Goal: Task Accomplishment & Management: Use online tool/utility

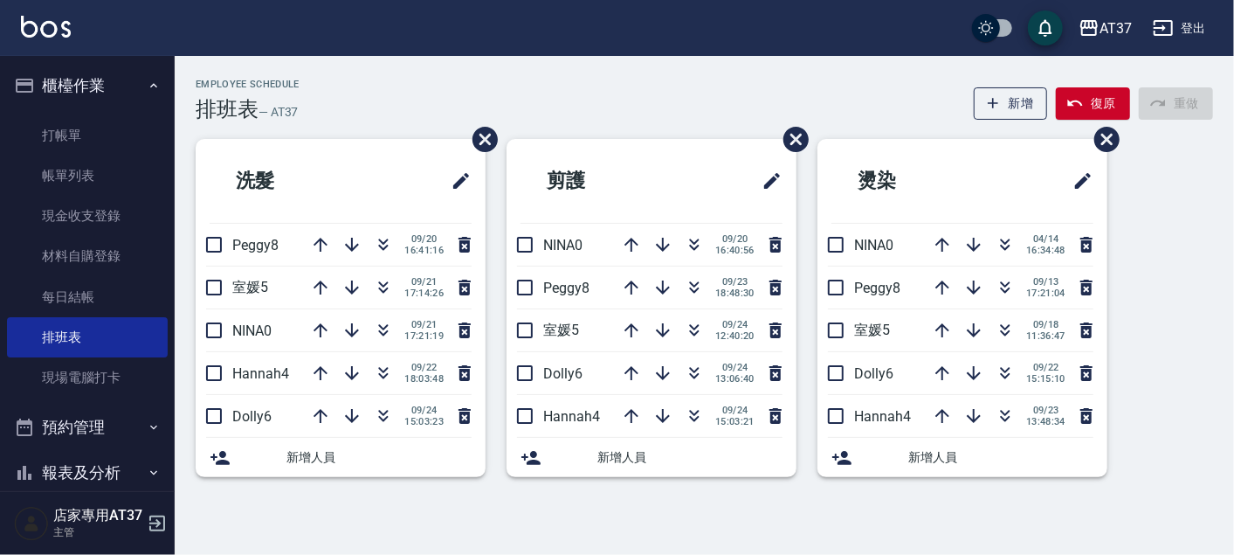
scroll to position [106, 0]
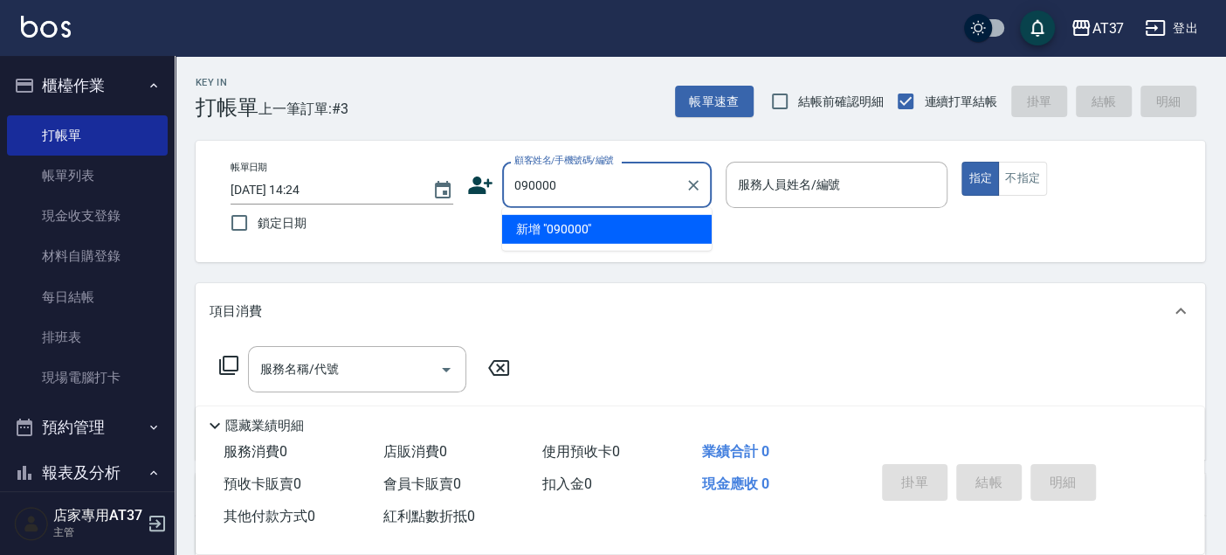
type input "090000"
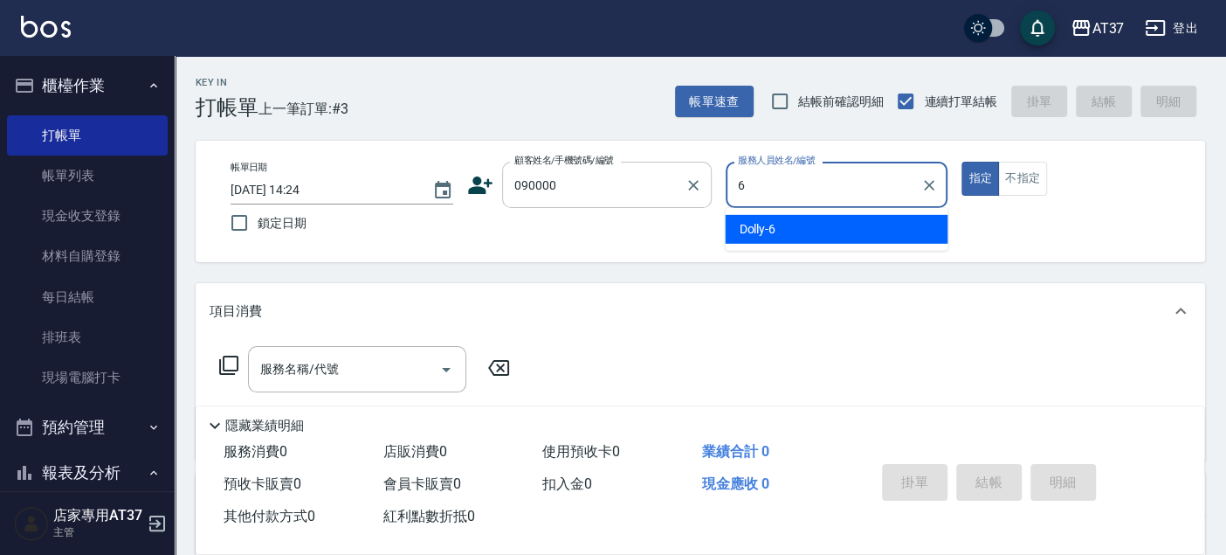
type input "Dolly-6"
type button "true"
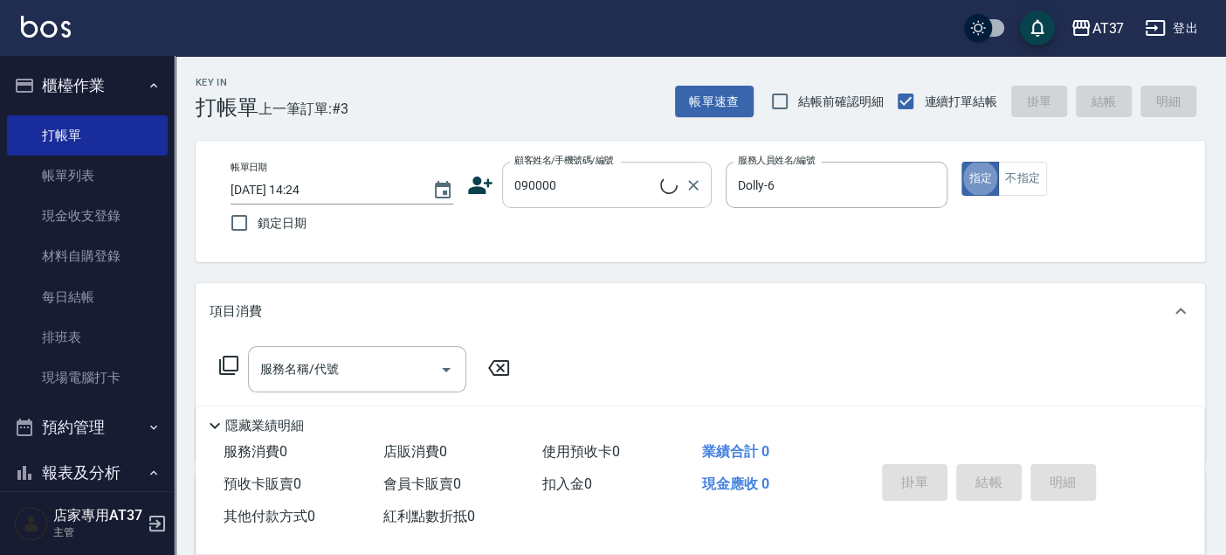
type input "新客人 姓名未設定/090000/null"
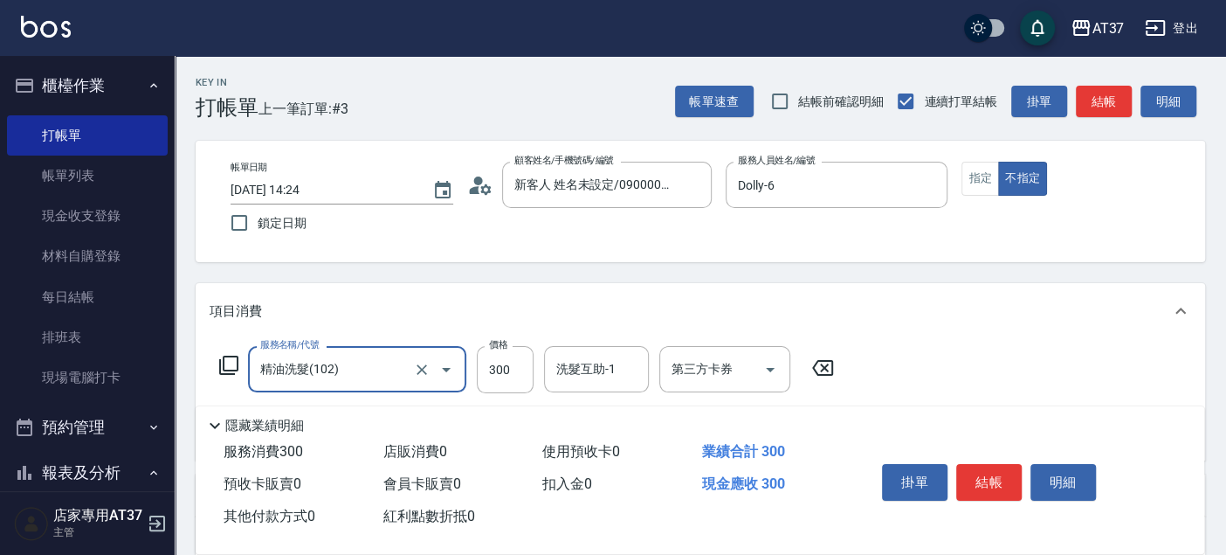
click at [445, 362] on icon "Open" at bounding box center [446, 369] width 21 height 21
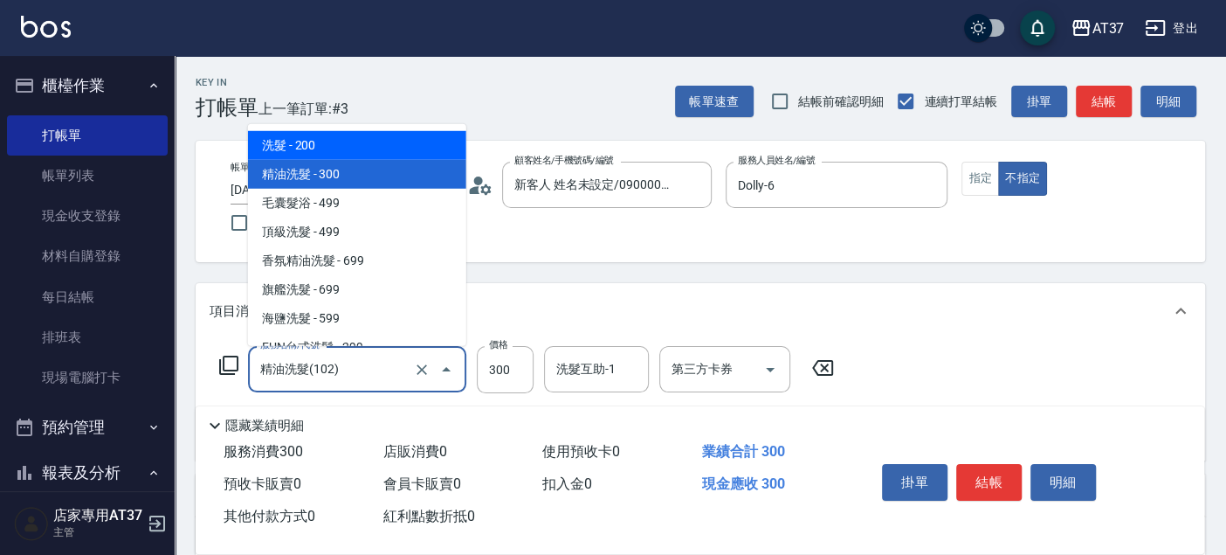
click at [359, 154] on span "洗髮 - 200" at bounding box center [357, 145] width 218 height 29
type input "洗髮(101)"
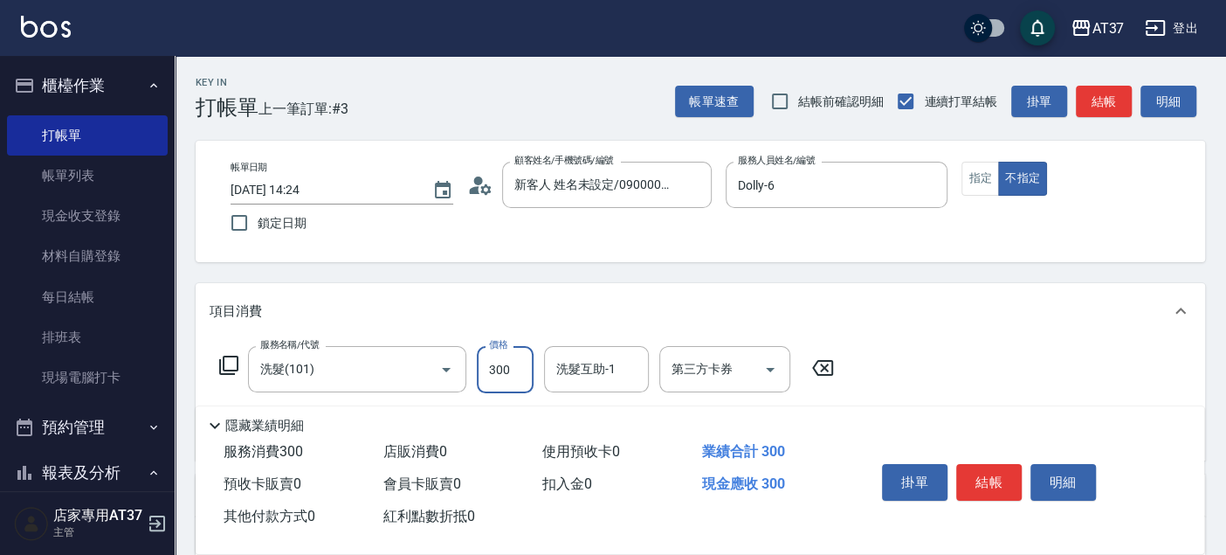
type input "300"
click at [1105, 92] on button "結帳" at bounding box center [1104, 102] width 56 height 32
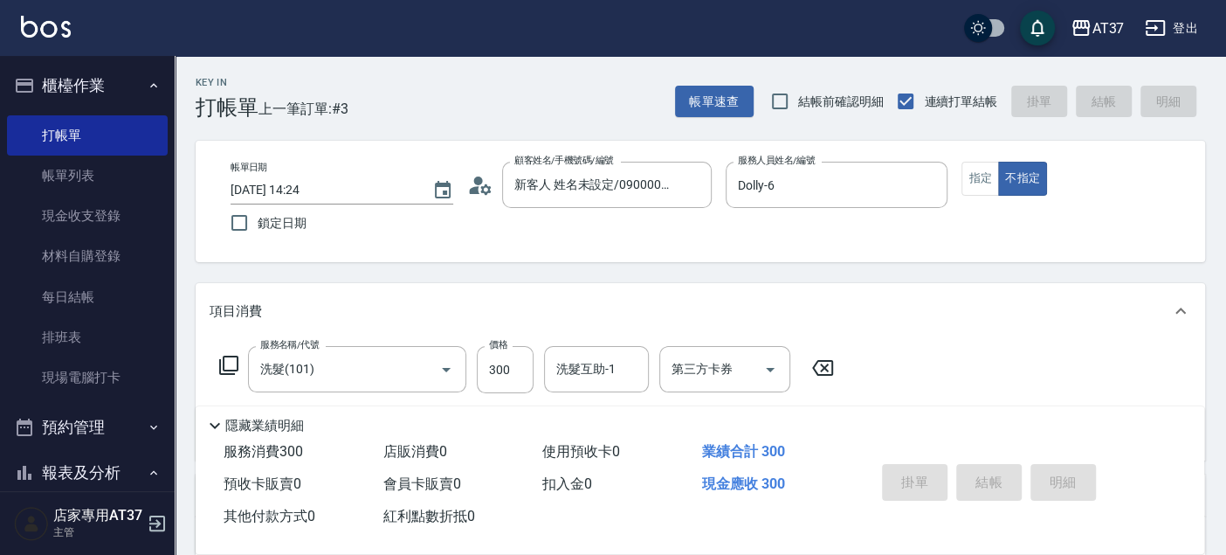
type input "[DATE] 15:55"
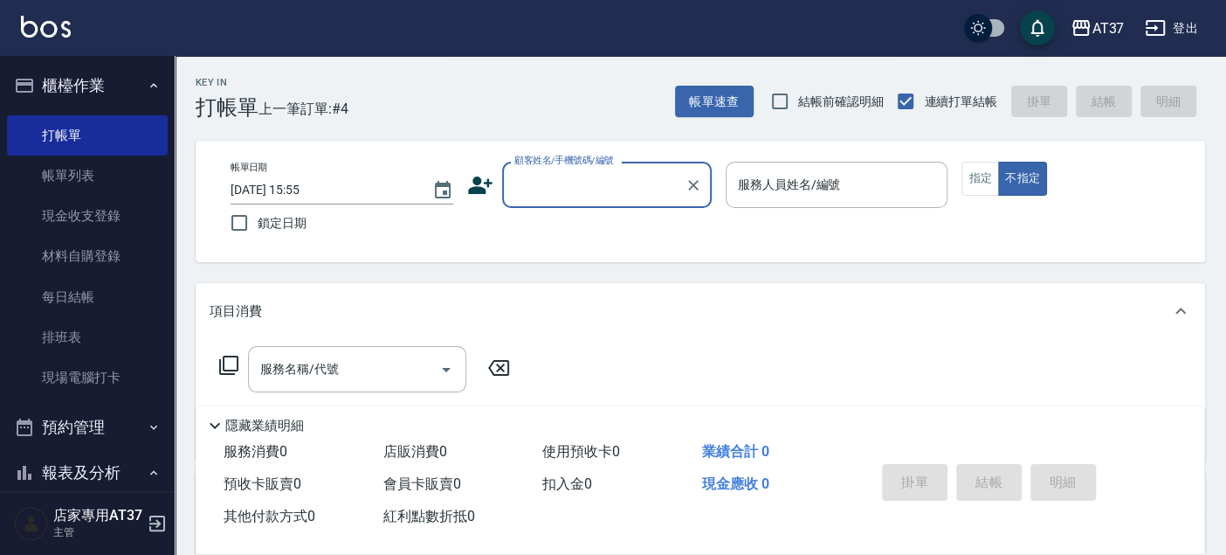
click at [624, 176] on input "顧客姓名/手機號碼/編號" at bounding box center [594, 184] width 168 height 31
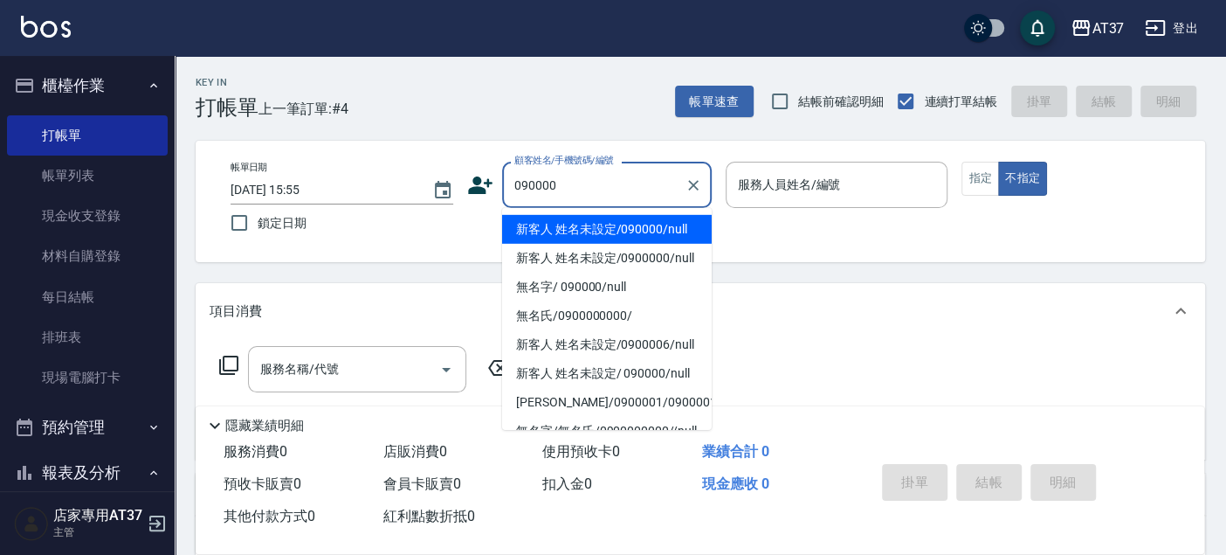
type input "新客人 姓名未設定/090000/null"
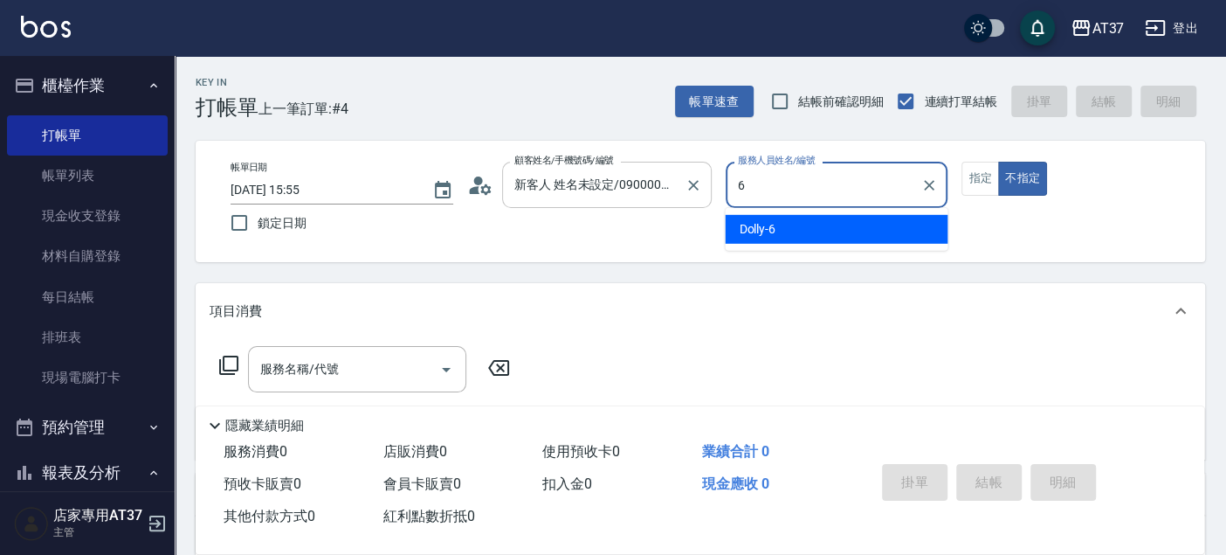
type input "Dolly-6"
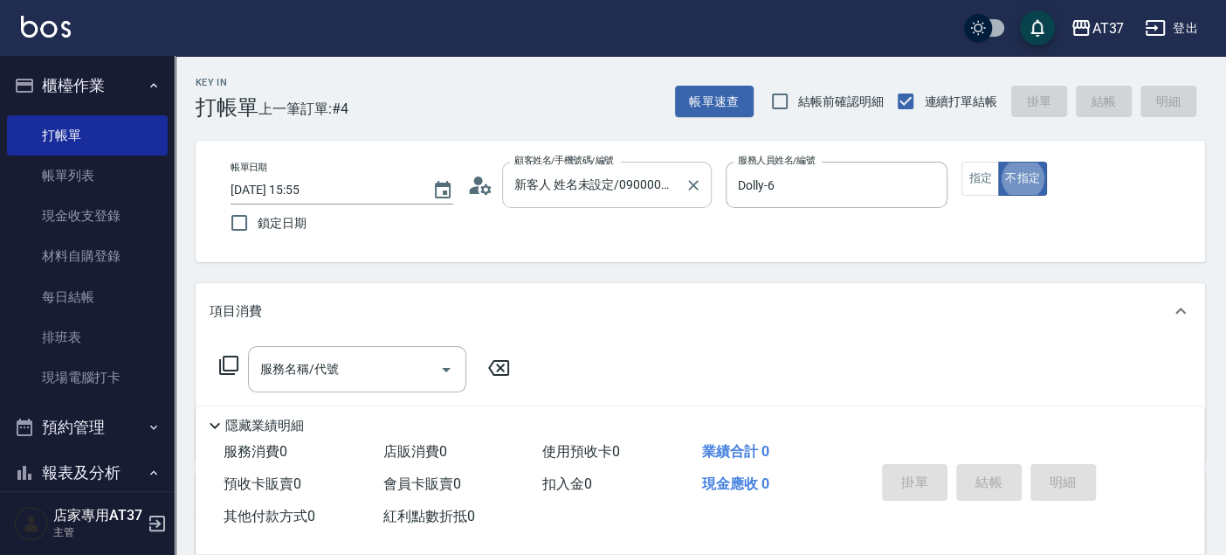
type button "false"
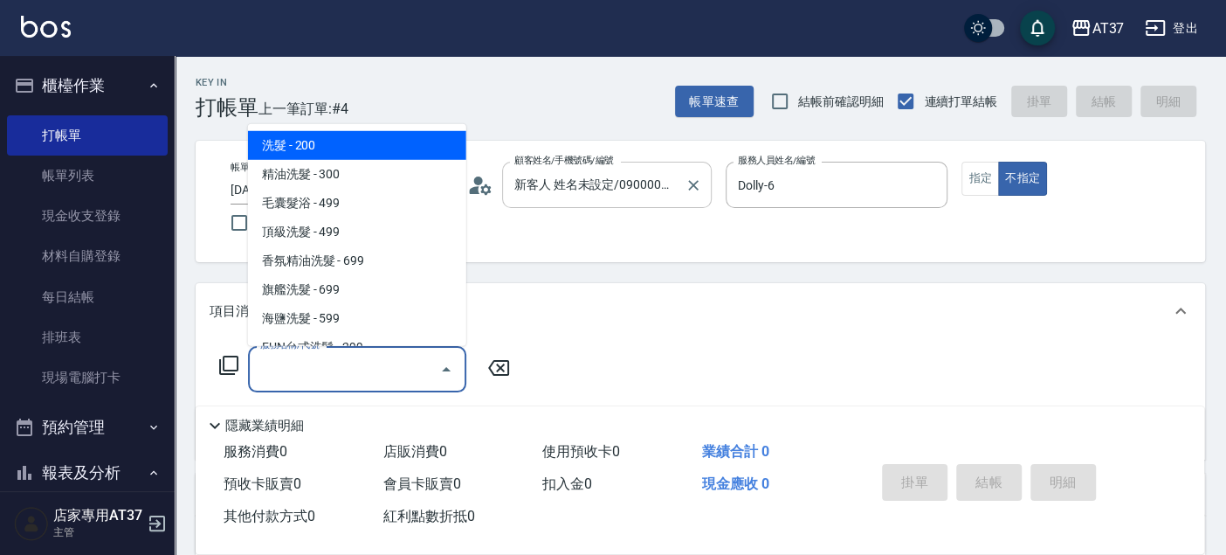
type input "洗髮(101)"
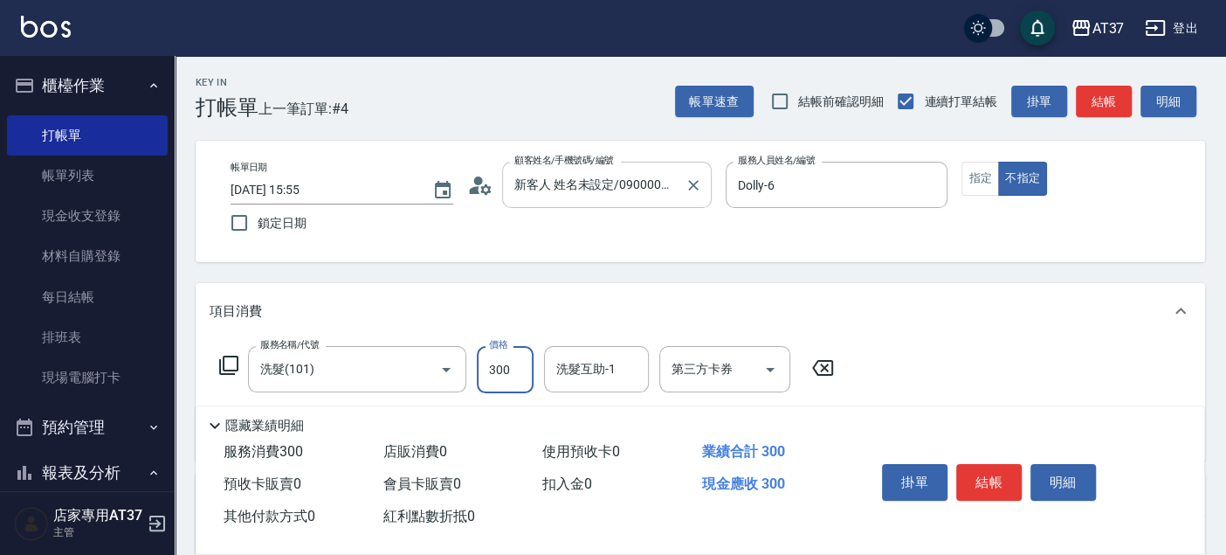
type input "300"
click at [1098, 96] on button "結帳" at bounding box center [1104, 102] width 56 height 32
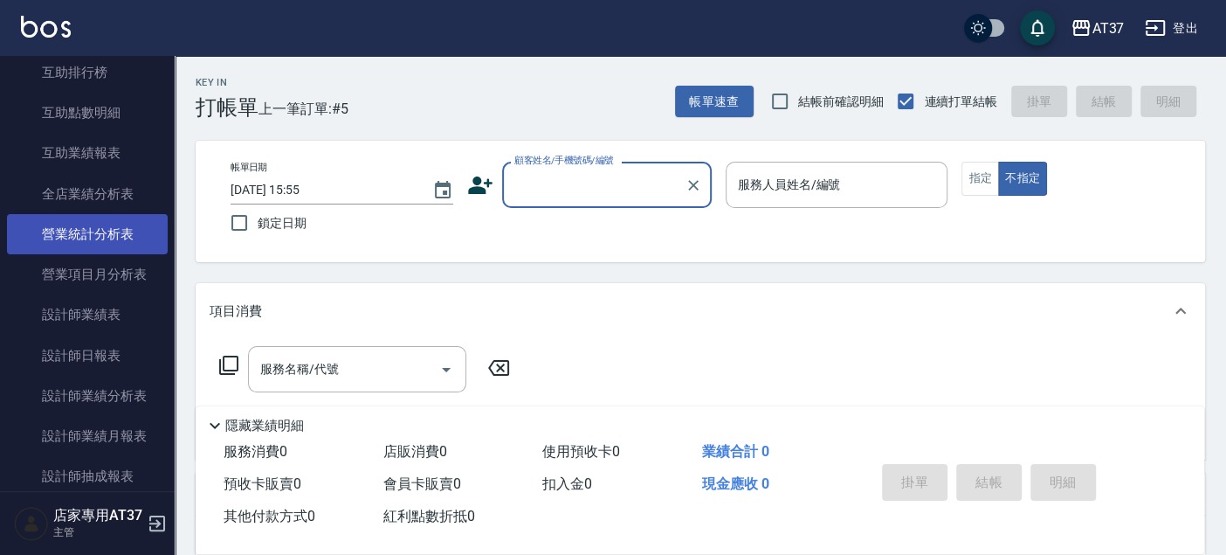
scroll to position [776, 0]
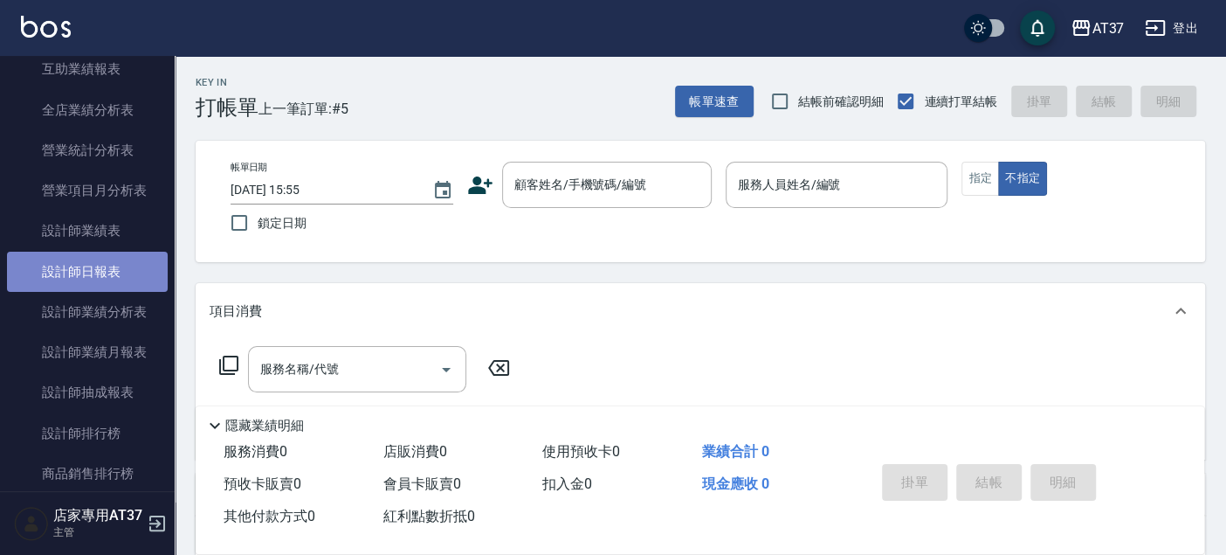
click at [130, 269] on link "設計師日報表" at bounding box center [87, 272] width 161 height 40
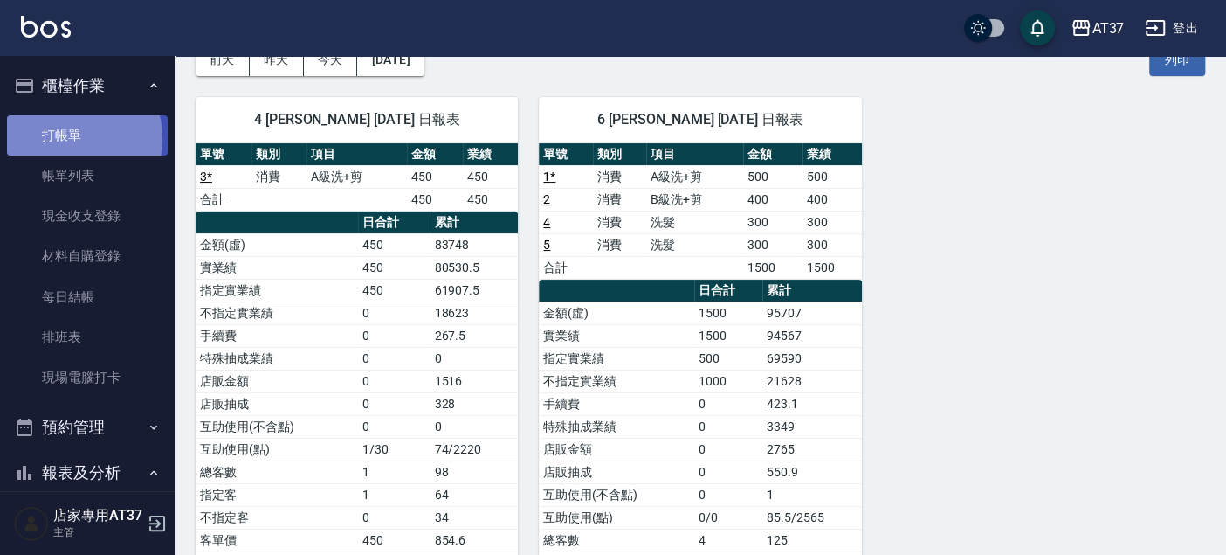
click at [63, 138] on link "打帳單" at bounding box center [87, 135] width 161 height 40
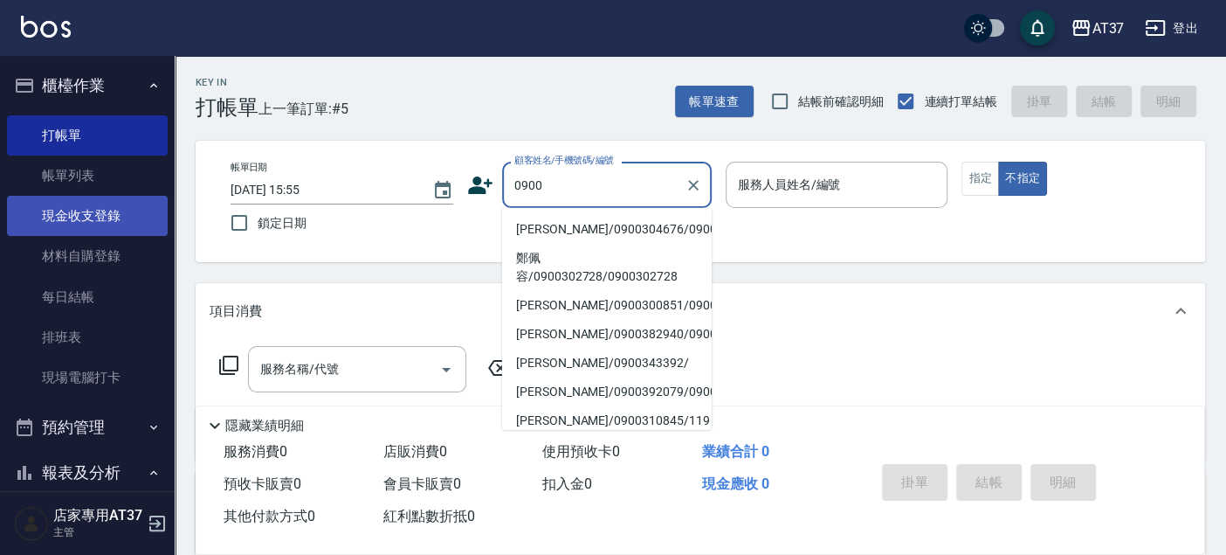
type input "[PERSON_NAME]/0900304676/0900304676"
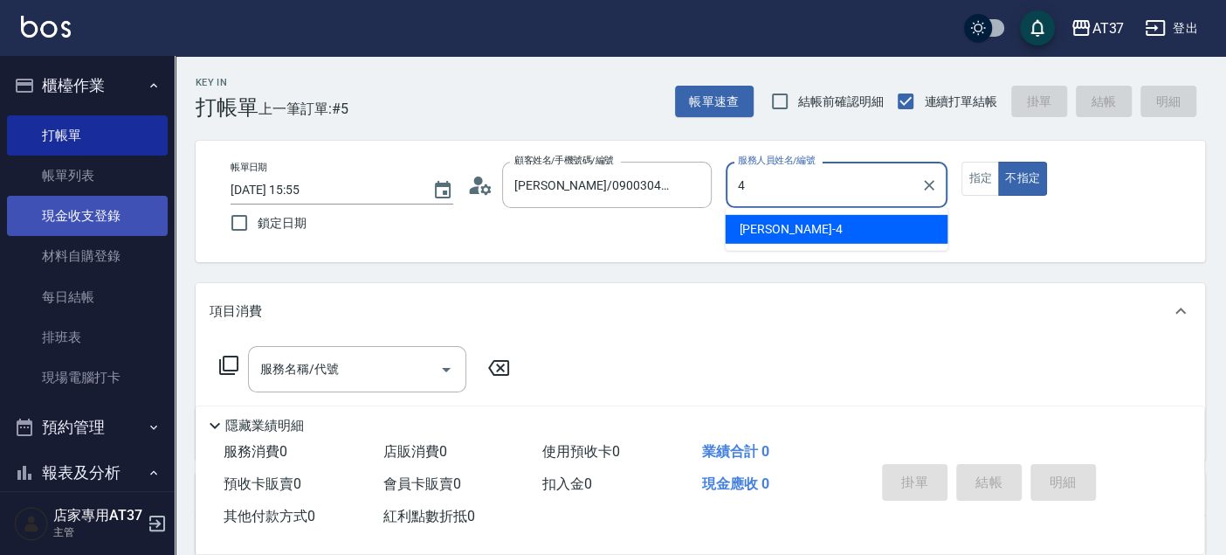
type input "4"
type button "false"
type input "[PERSON_NAME]-4"
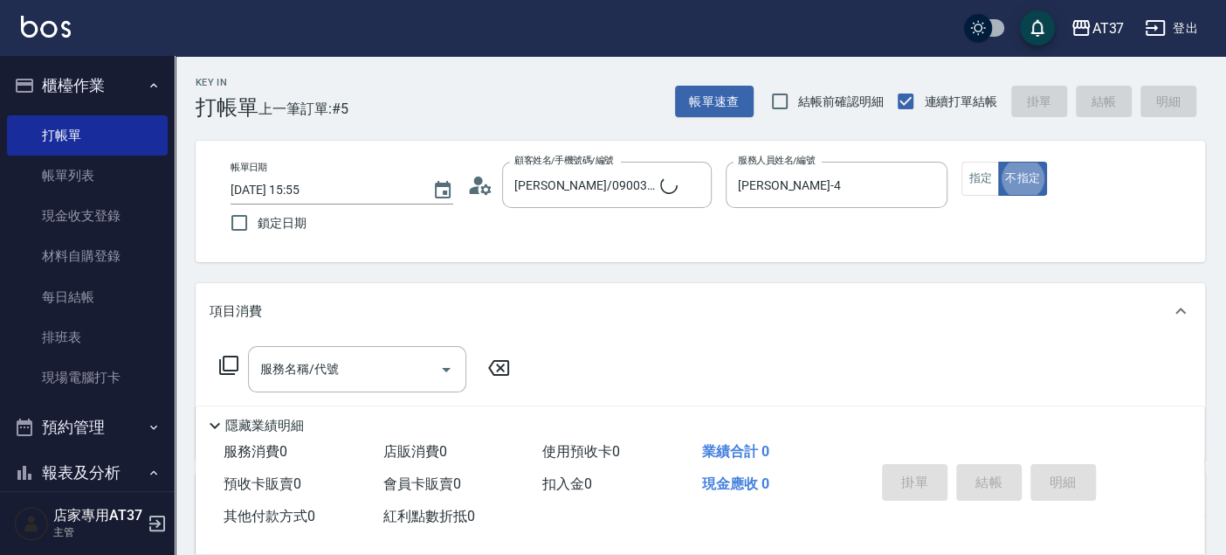
type input "新客人 姓名未設定/0900/null"
click at [321, 377] on input "服務名稱/代號" at bounding box center [344, 369] width 176 height 31
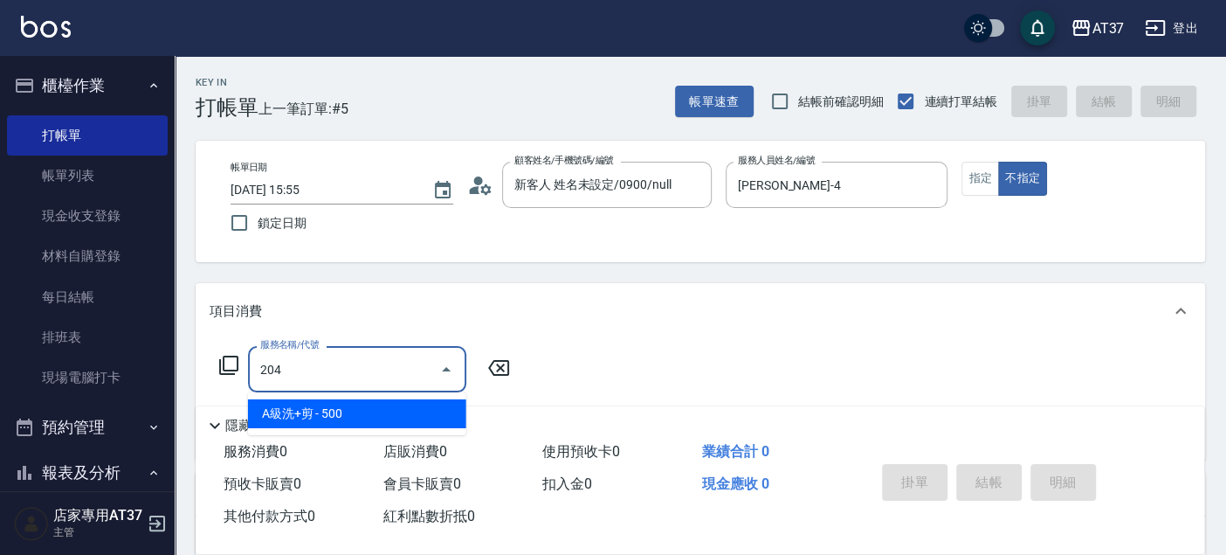
type input "A級洗+剪(204)"
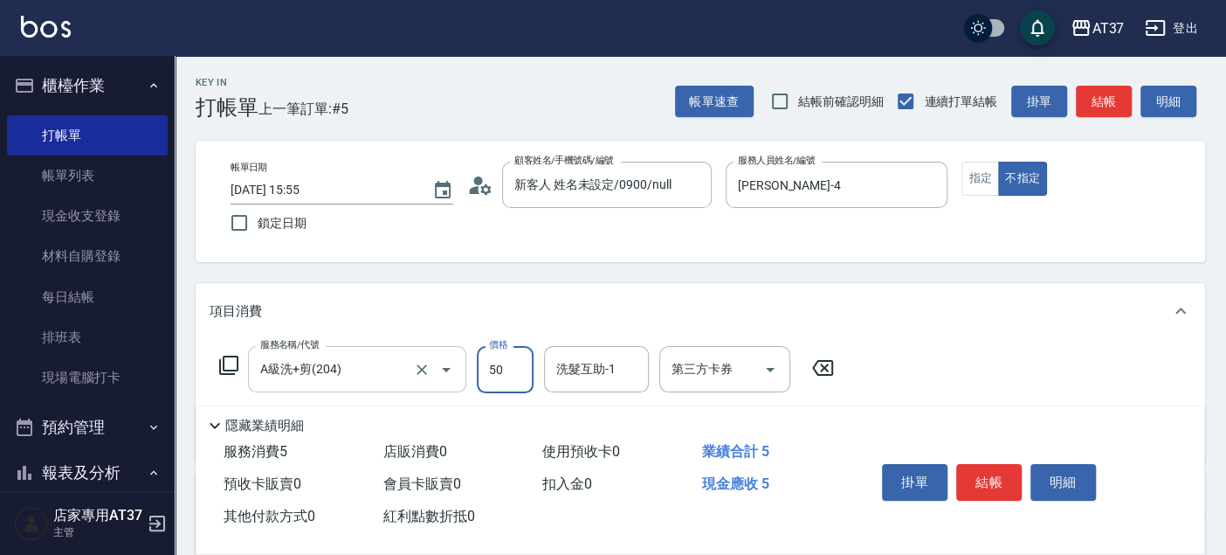
type input "500"
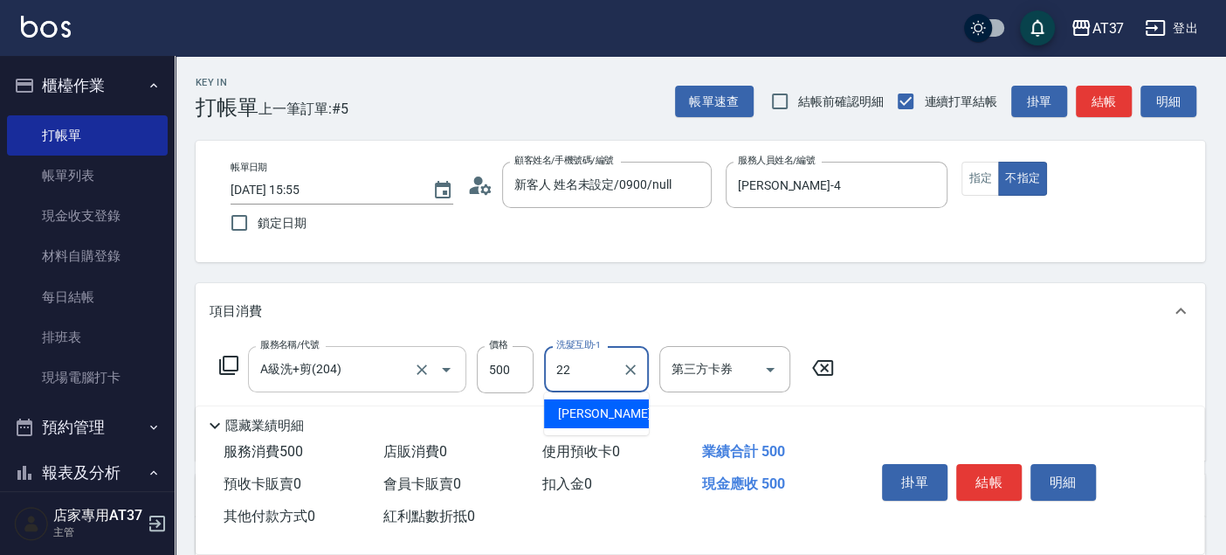
type input "威廉-22"
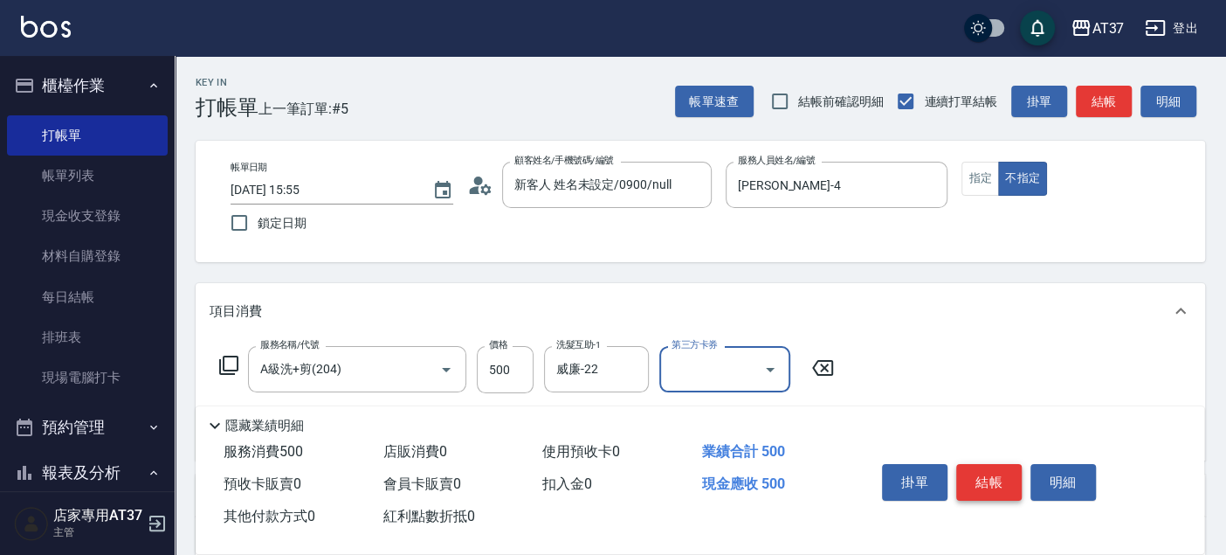
click at [999, 469] on button "結帳" at bounding box center [989, 482] width 66 height 37
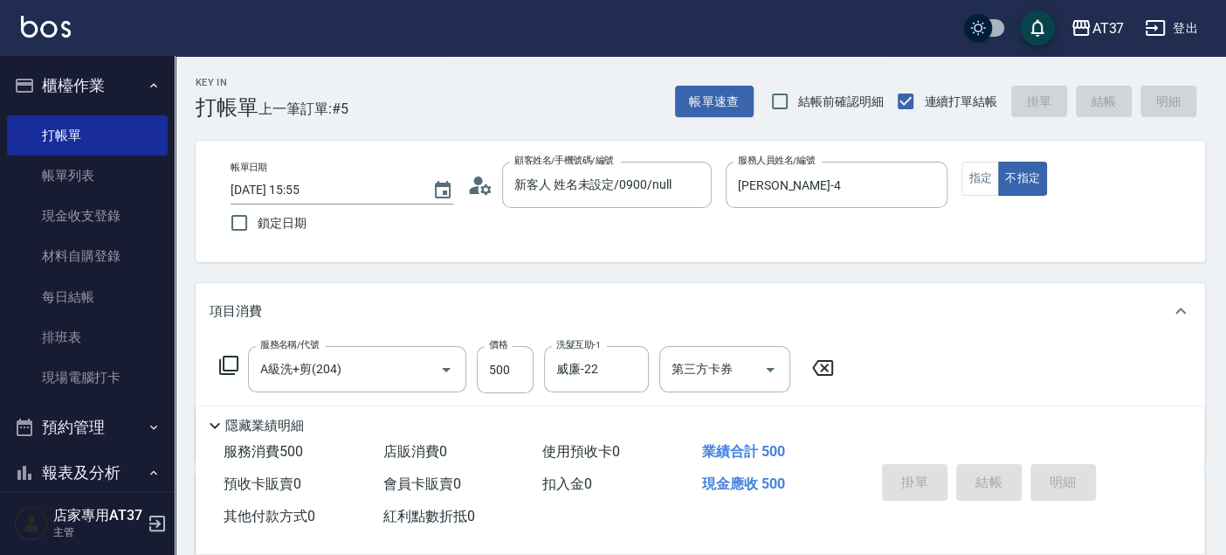
type input "[DATE] 16:15"
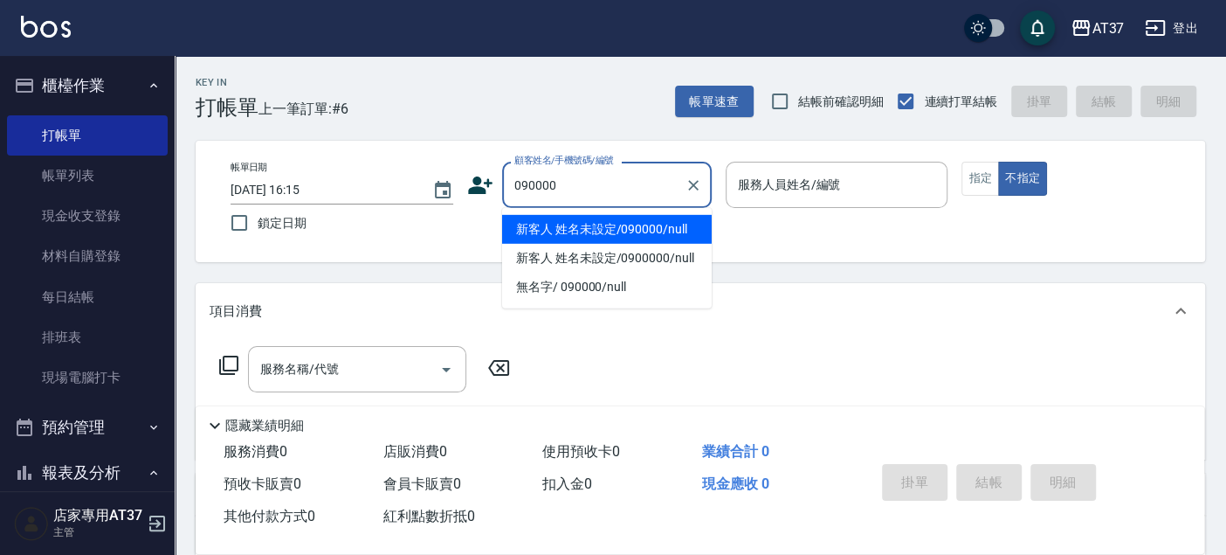
type input "090000"
type input "6"
type input "新客人 姓名未設定/090000/null"
type input "Dolly-6"
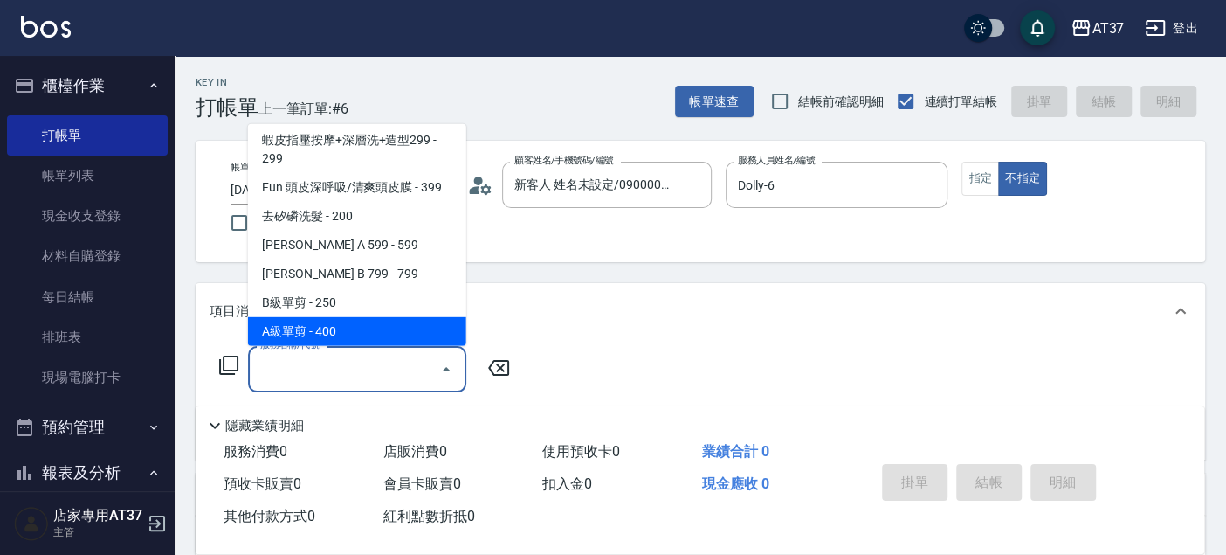
scroll to position [321, 0]
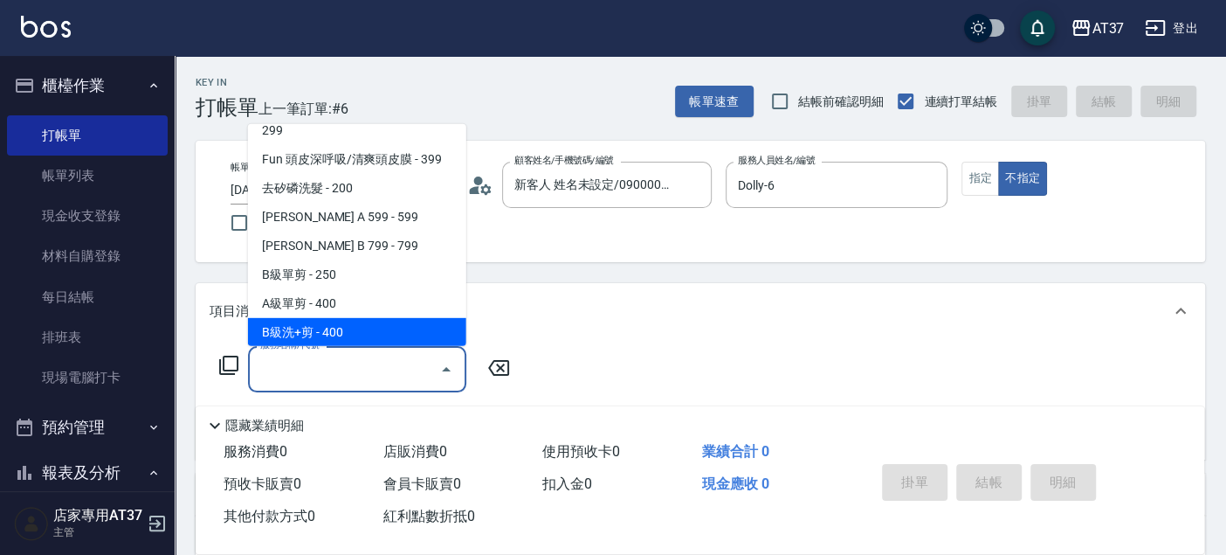
type input "B級洗+剪(203)"
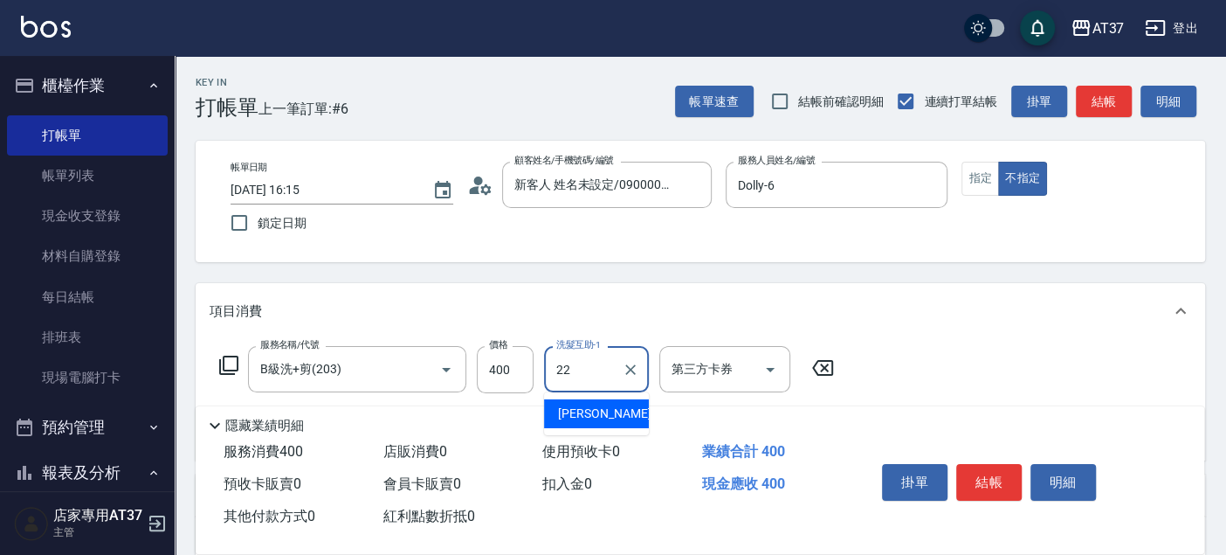
type input "威廉-22"
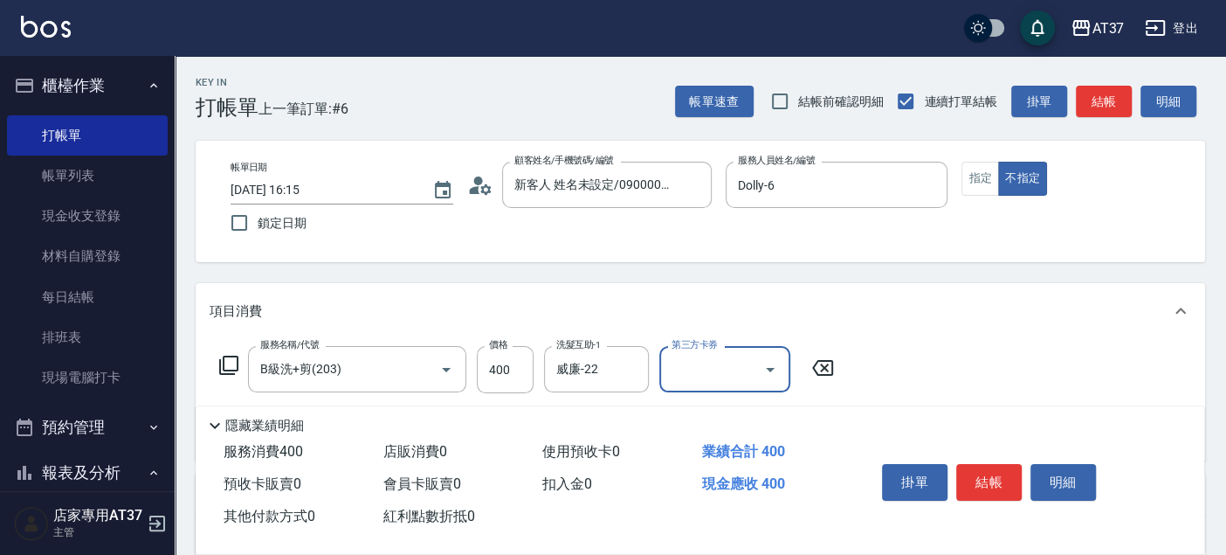
click at [1094, 89] on button "結帳" at bounding box center [1104, 102] width 56 height 32
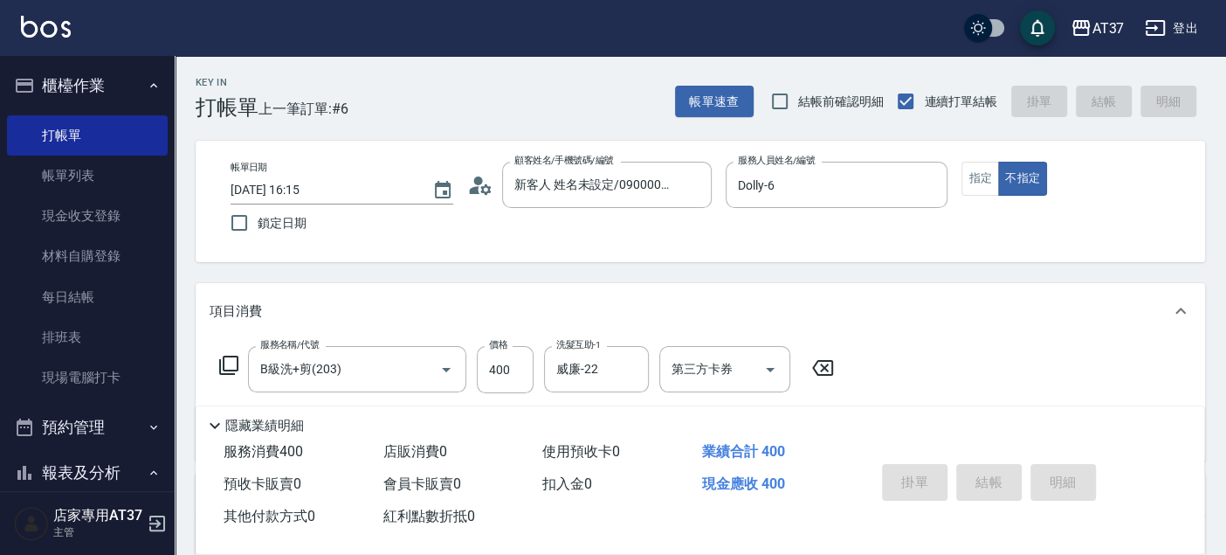
type input "[DATE] 16:34"
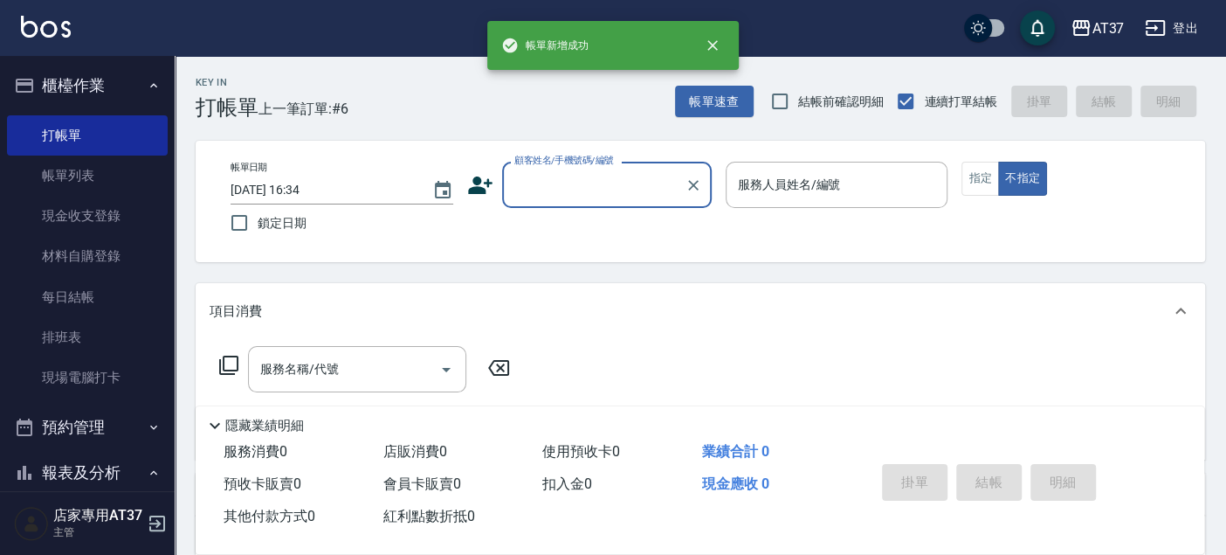
scroll to position [0, 0]
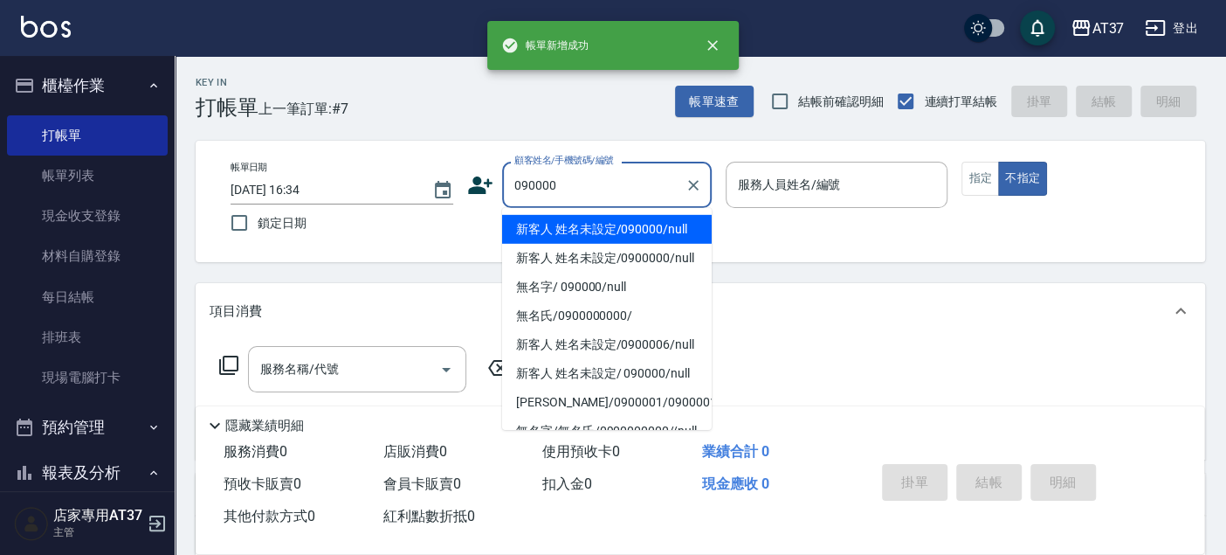
type input "新客人 姓名未設定/090000/null"
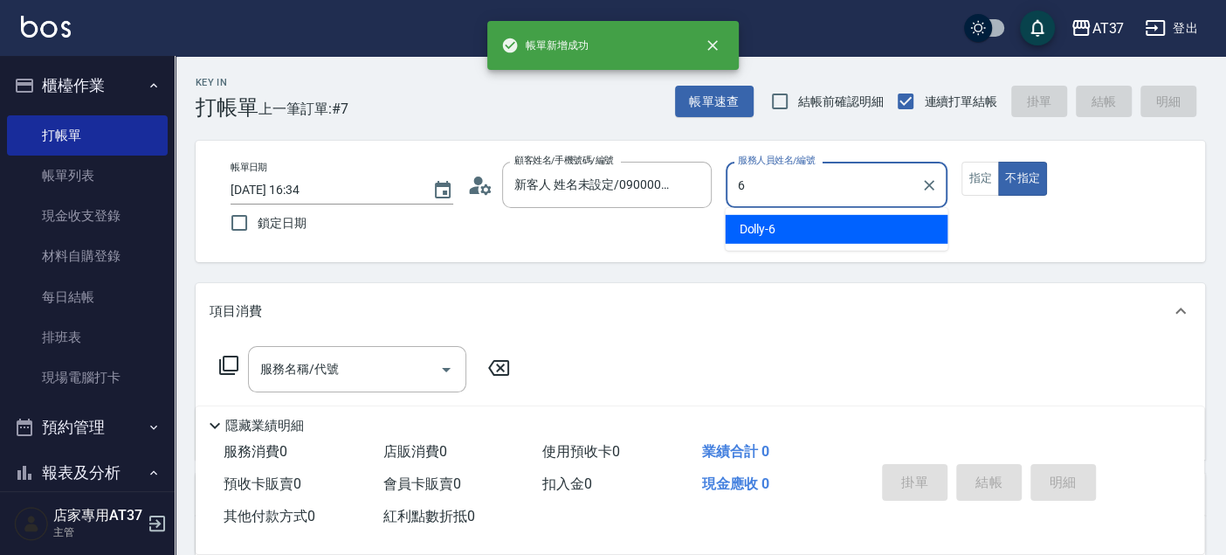
type input "Dolly-6"
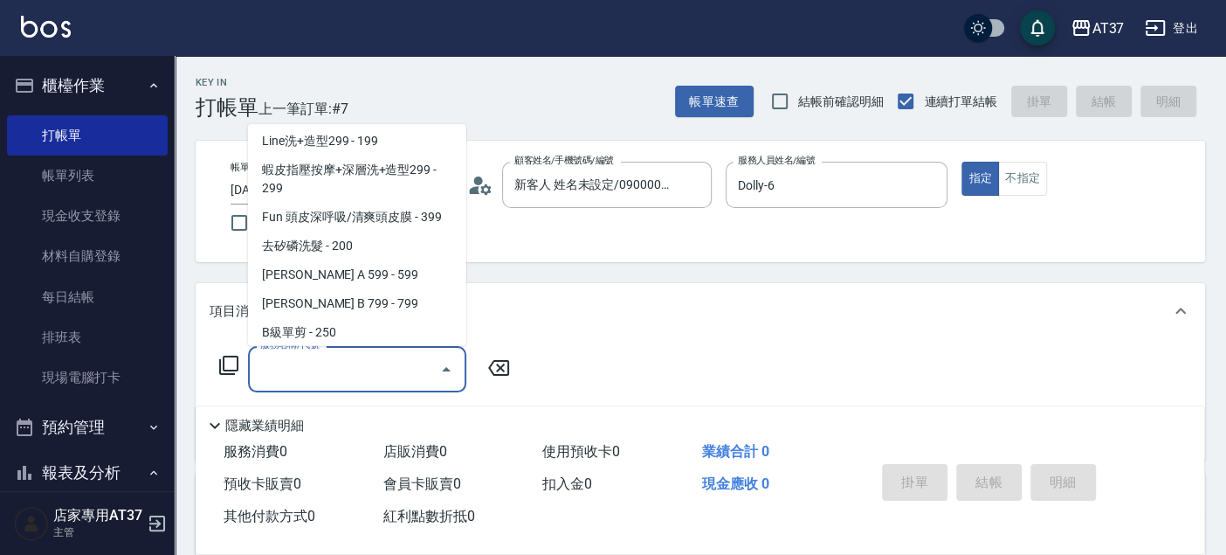
scroll to position [379, 0]
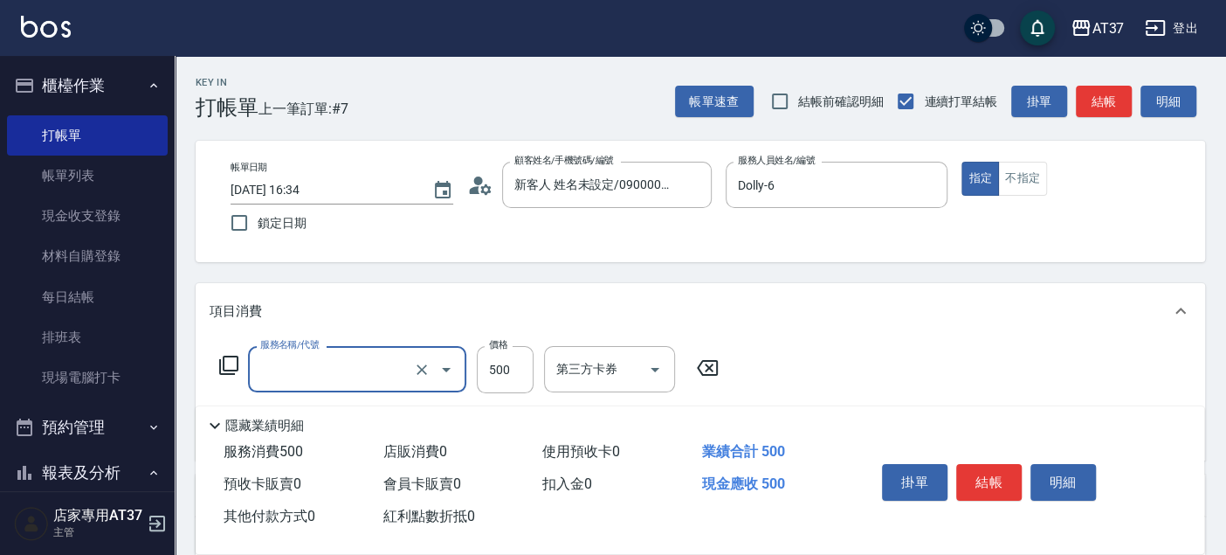
type input "A級洗+剪(204)"
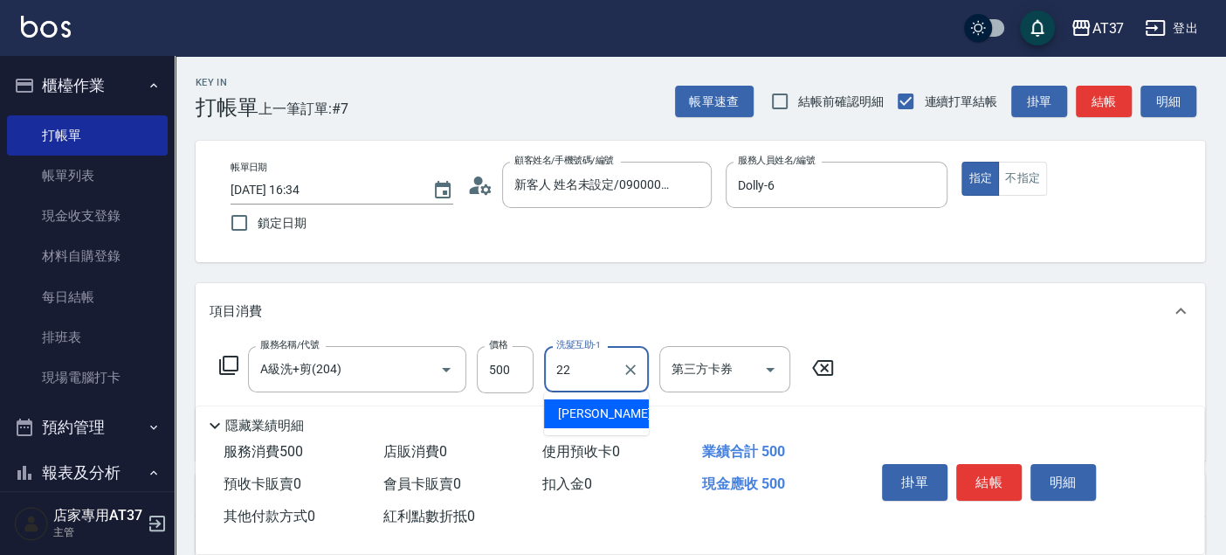
type input "威廉-22"
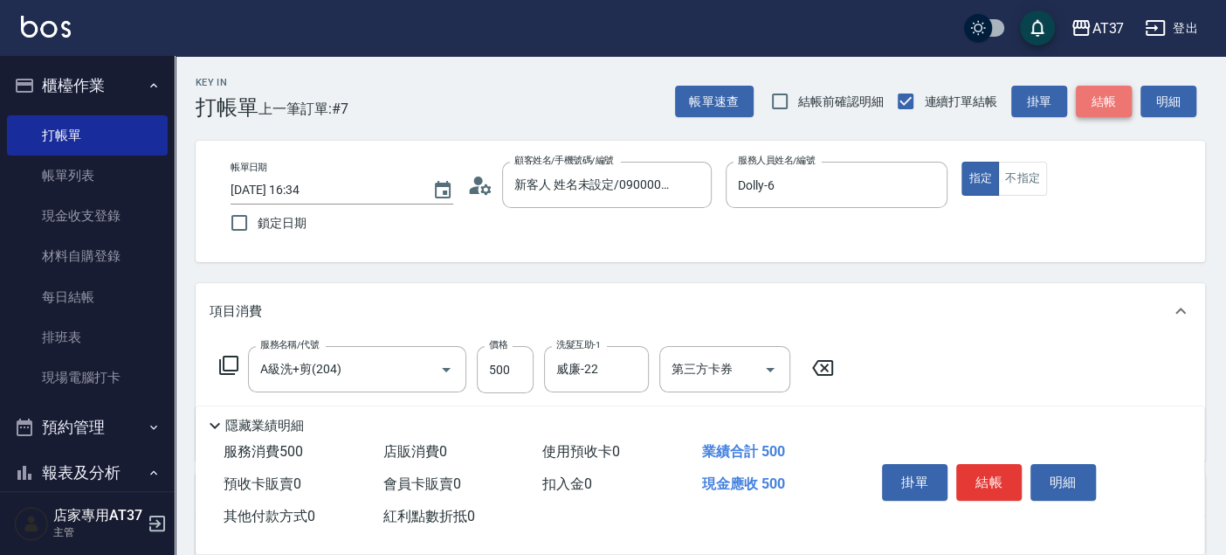
click at [1126, 102] on button "結帳" at bounding box center [1104, 102] width 56 height 32
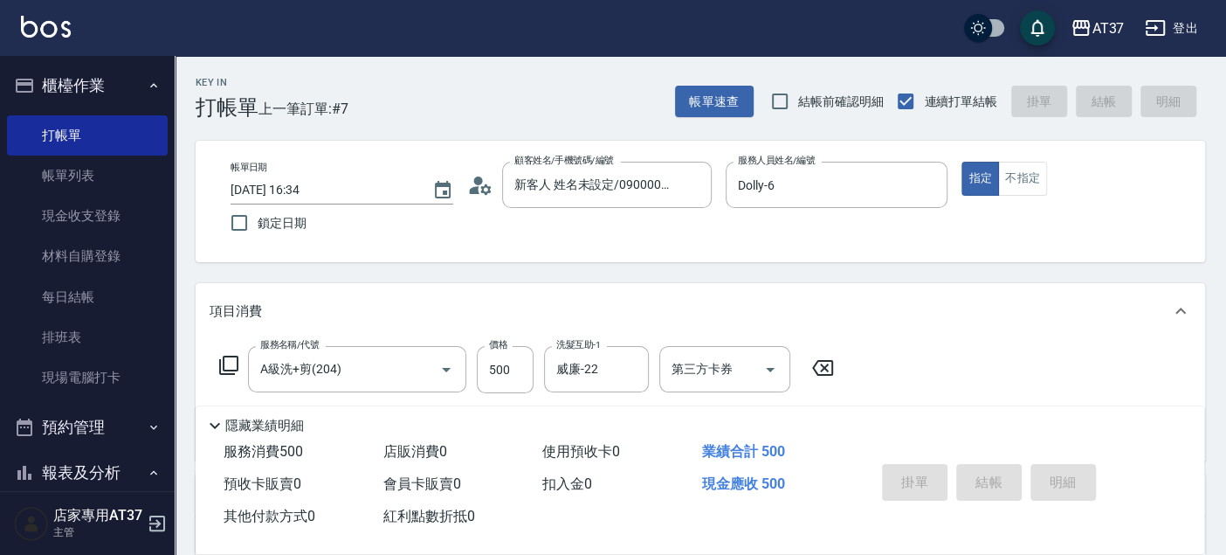
type input "[DATE] 16:35"
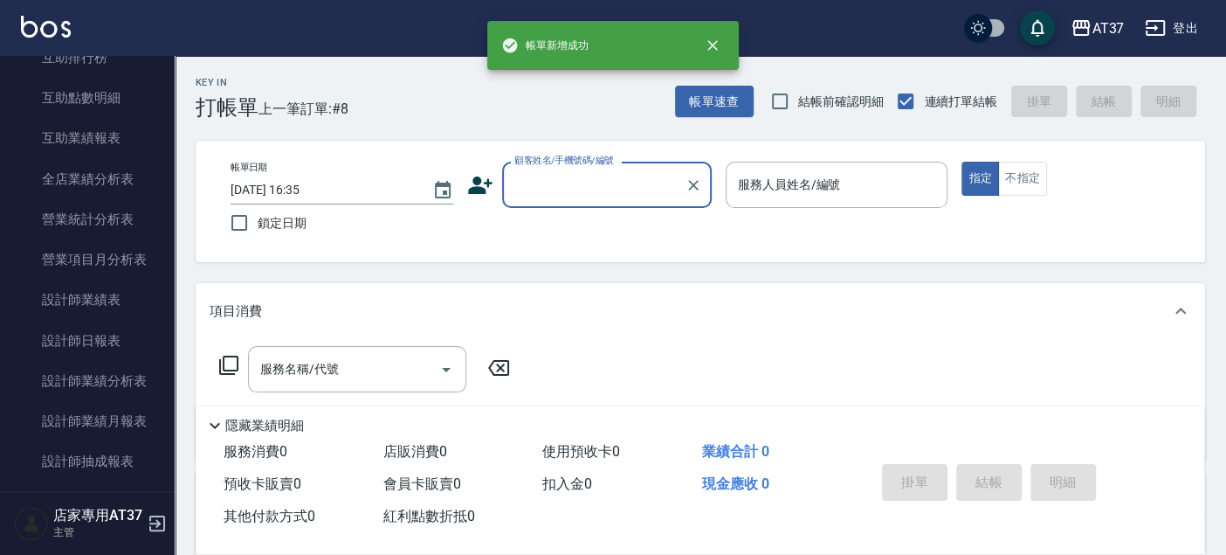
scroll to position [776, 0]
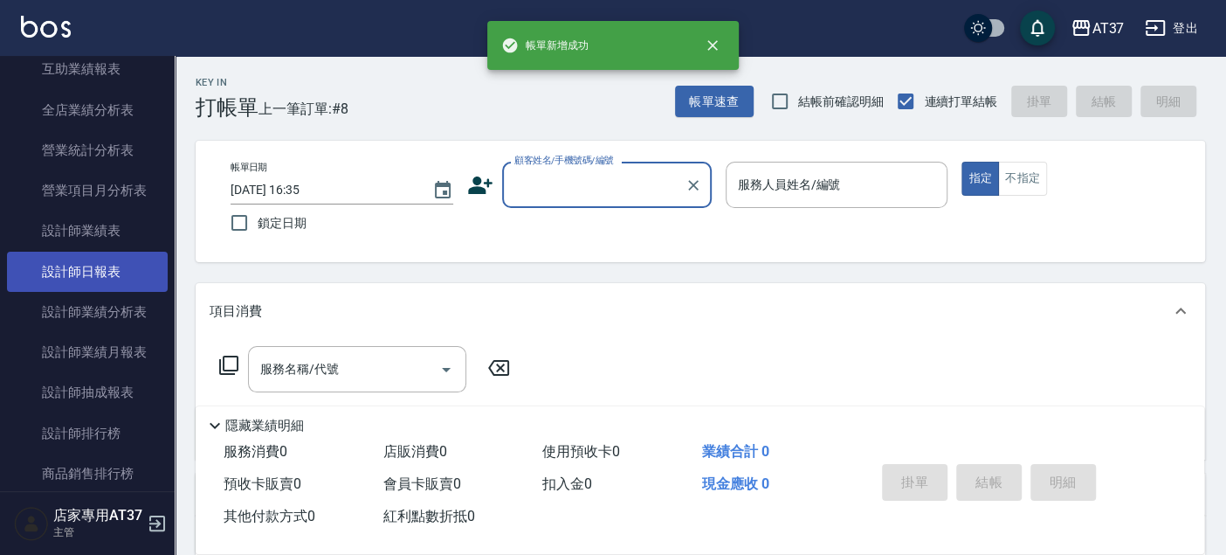
click at [91, 283] on link "設計師日報表" at bounding box center [87, 272] width 161 height 40
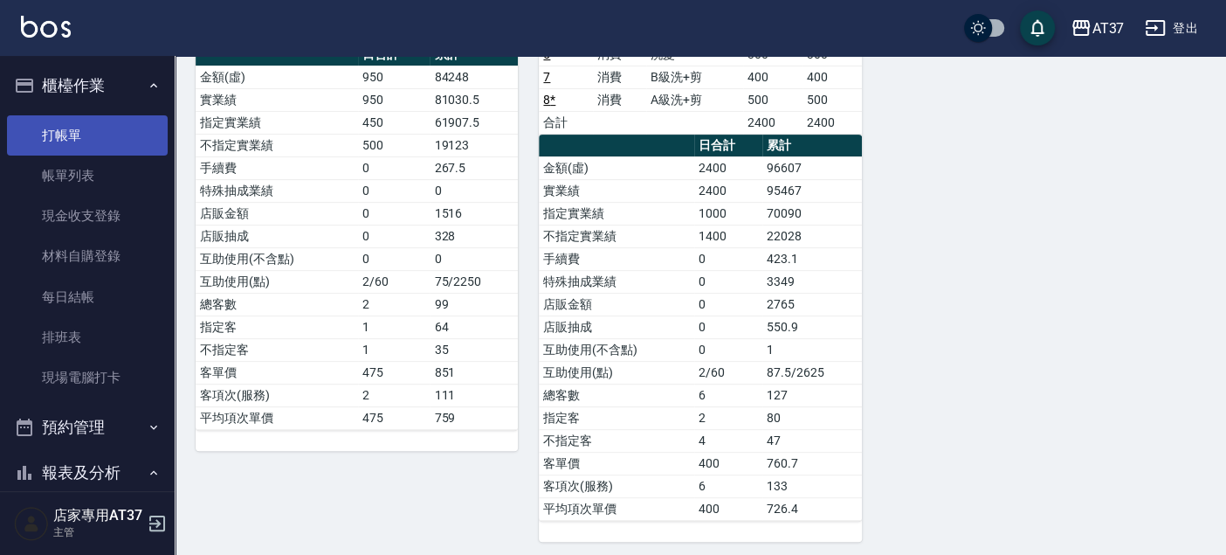
click at [101, 117] on link "打帳單" at bounding box center [87, 135] width 161 height 40
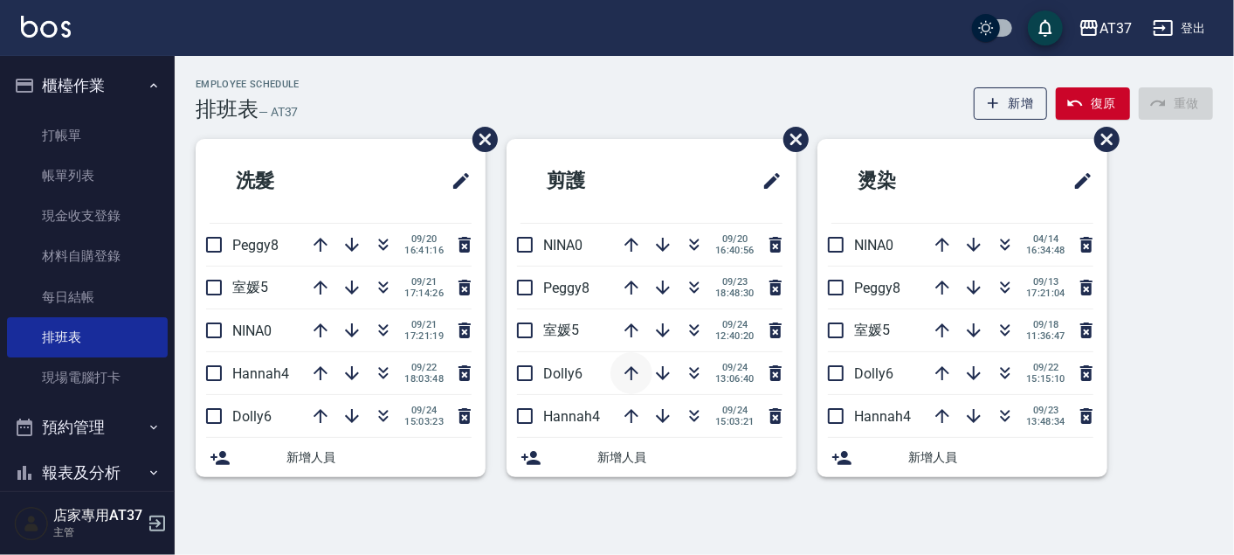
scroll to position [106, 0]
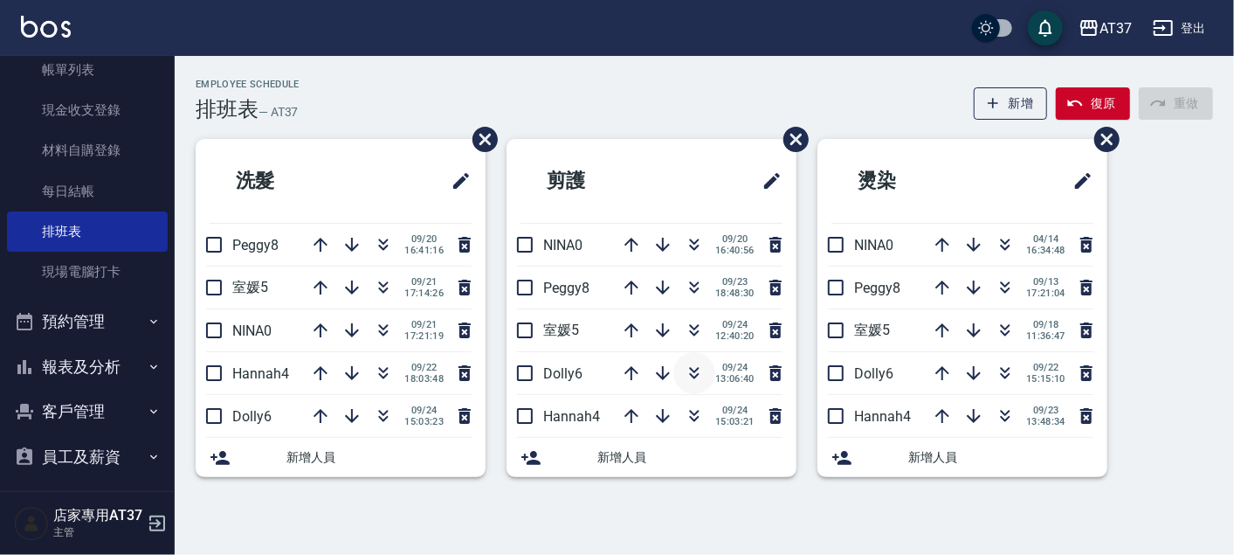
click at [688, 371] on icon "button" at bounding box center [694, 372] width 21 height 21
